Goal: Navigation & Orientation: Find specific page/section

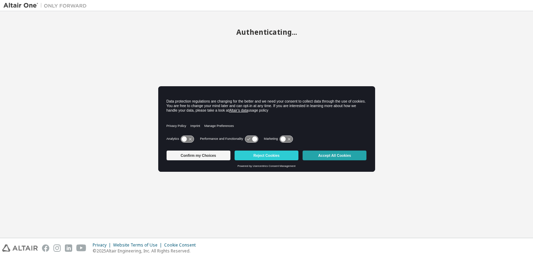
click at [330, 154] on button "Accept All Cookies" at bounding box center [335, 155] width 64 height 10
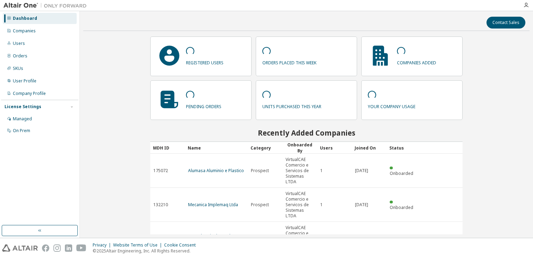
click at [29, 18] on div "Dashboard" at bounding box center [25, 19] width 24 height 6
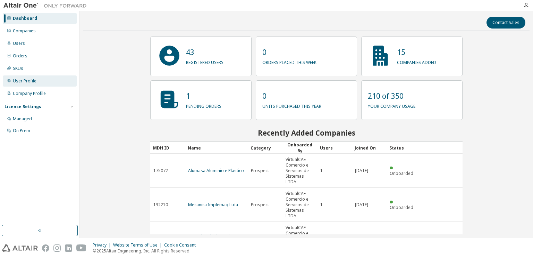
click at [25, 82] on div "User Profile" at bounding box center [25, 81] width 24 height 6
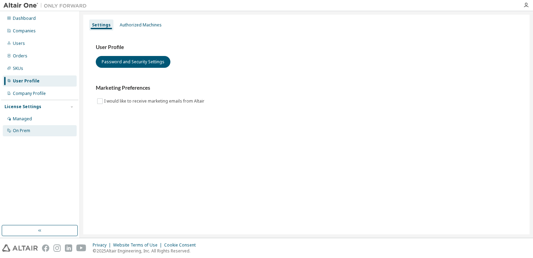
click at [23, 130] on div "On Prem" at bounding box center [21, 131] width 17 height 6
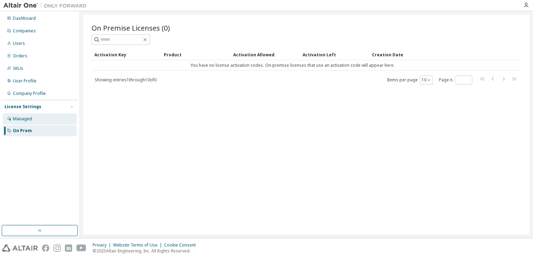
click at [27, 115] on div "Managed" at bounding box center [40, 118] width 74 height 11
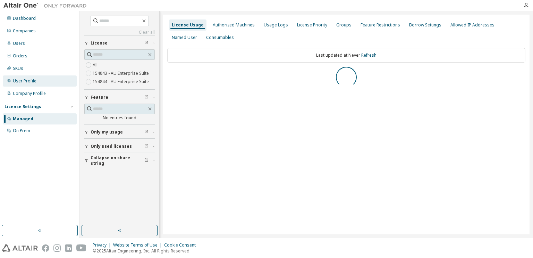
click at [26, 81] on div "User Profile" at bounding box center [25, 81] width 24 height 6
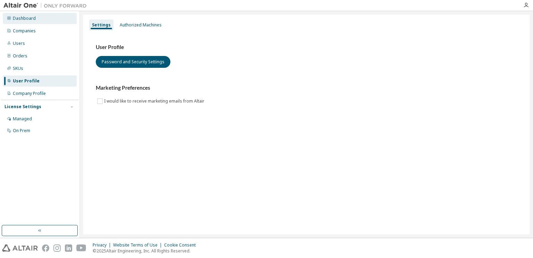
click at [27, 22] on div "Dashboard" at bounding box center [40, 18] width 74 height 11
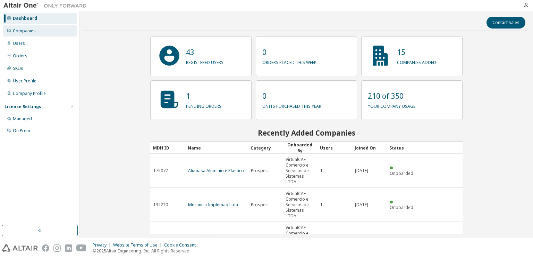
click at [38, 35] on div "Companies" at bounding box center [40, 30] width 74 height 11
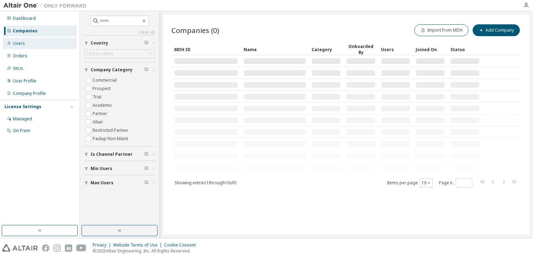
click at [28, 41] on div "Users" at bounding box center [40, 43] width 74 height 11
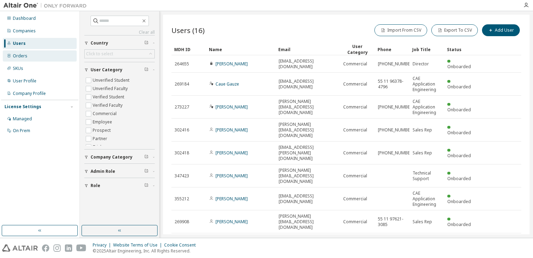
click at [29, 55] on div "Orders" at bounding box center [40, 55] width 74 height 11
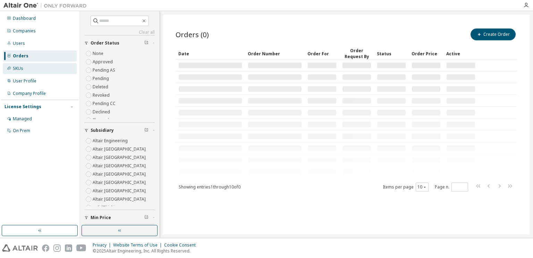
click at [34, 69] on div "SKUs" at bounding box center [40, 68] width 74 height 11
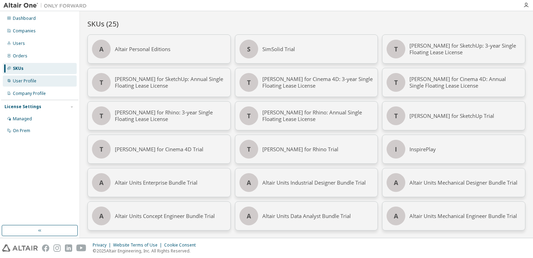
click at [33, 81] on div "User Profile" at bounding box center [25, 81] width 24 height 6
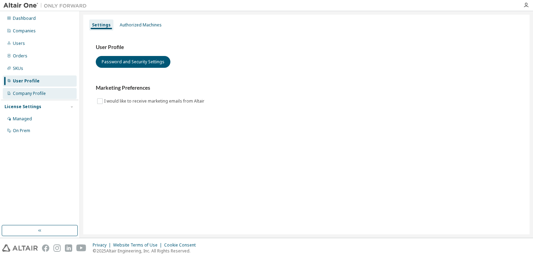
click at [36, 94] on div "Company Profile" at bounding box center [29, 94] width 33 height 6
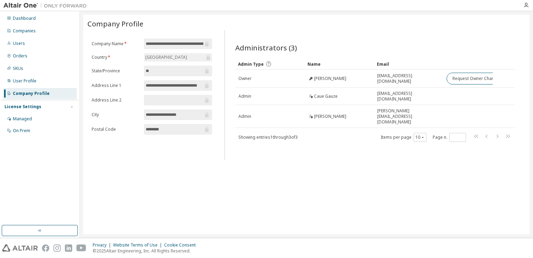
click at [36, 112] on div "License Settings Managed On Prem" at bounding box center [39, 118] width 77 height 37
click at [31, 120] on div "Managed" at bounding box center [40, 118] width 74 height 11
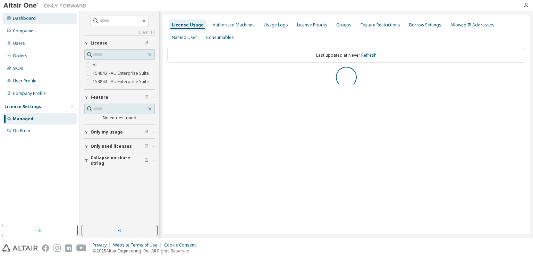
click at [38, 23] on div "Dashboard" at bounding box center [40, 18] width 74 height 11
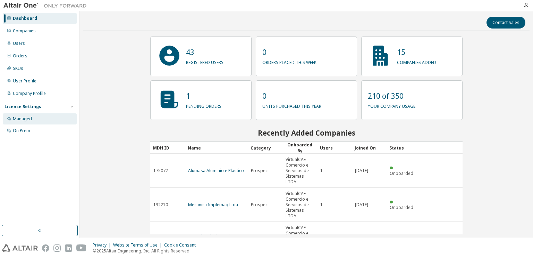
click at [29, 122] on div "Managed" at bounding box center [40, 118] width 74 height 11
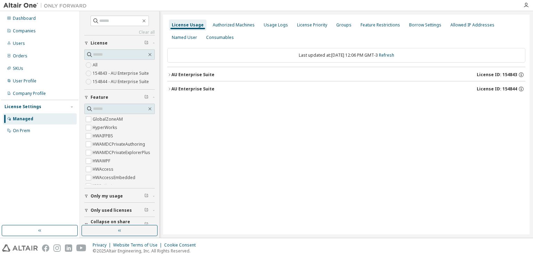
click at [210, 75] on div "AU Enterprise Suite" at bounding box center [193, 75] width 43 height 6
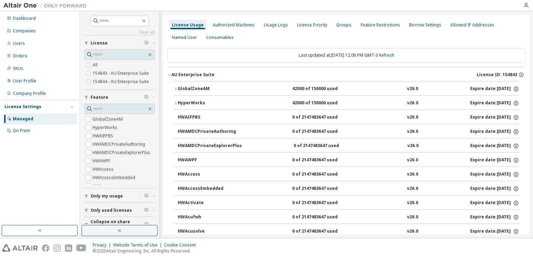
click at [193, 78] on button "AU Enterprise Suite License ID: 154843" at bounding box center [346, 74] width 358 height 15
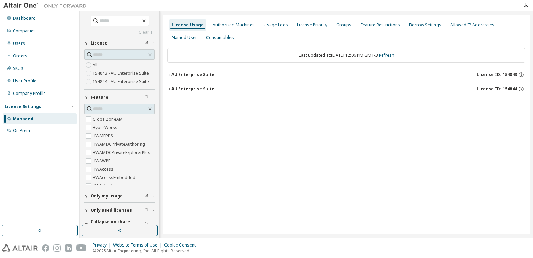
click at [193, 78] on button "AU Enterprise Suite License ID: 154843" at bounding box center [346, 74] width 358 height 15
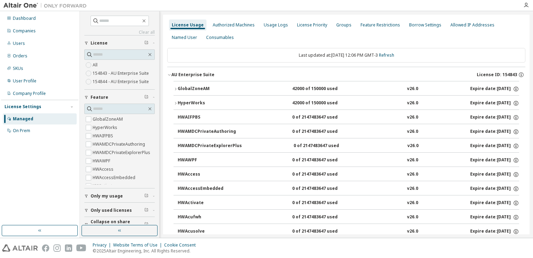
click at [193, 78] on button "AU Enterprise Suite License ID: 154843" at bounding box center [346, 74] width 358 height 15
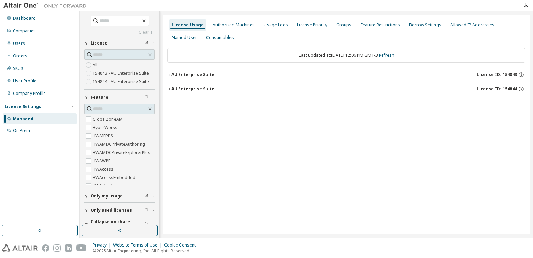
click at [189, 91] on div "AU Enterprise Suite License ID: 154844" at bounding box center [349, 89] width 354 height 6
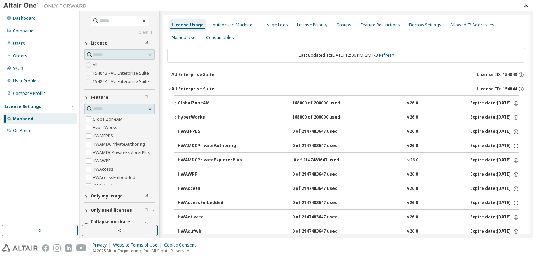
click at [189, 91] on div "AU Enterprise Suite License ID: 154844" at bounding box center [349, 89] width 354 height 6
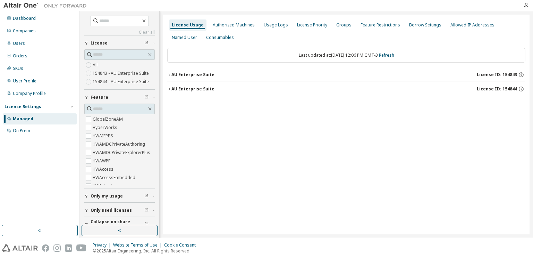
click at [192, 70] on button "AU Enterprise Suite License ID: 154843" at bounding box center [346, 74] width 358 height 15
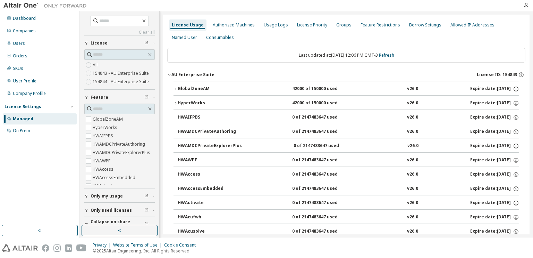
click at [192, 70] on button "AU Enterprise Suite License ID: 154843" at bounding box center [346, 74] width 358 height 15
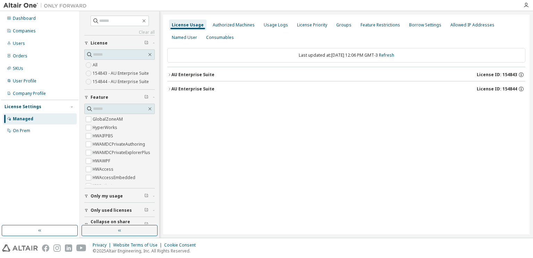
click at [199, 71] on button "AU Enterprise Suite License ID: 154843" at bounding box center [346, 74] width 358 height 15
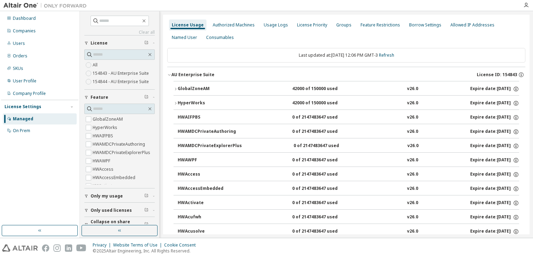
click at [199, 71] on button "AU Enterprise Suite License ID: 154843" at bounding box center [346, 74] width 358 height 15
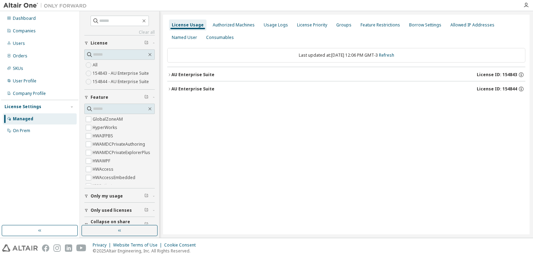
click at [162, 92] on div "Clear all Collapse on share string Only used licenses Only my usage Feature Glo…" at bounding box center [306, 124] width 453 height 226
click at [160, 93] on div "Clear all Collapse on share string Only used licenses Only my usage Feature Glo…" at bounding box center [306, 124] width 453 height 226
